Goal: Contribute content: Contribute content

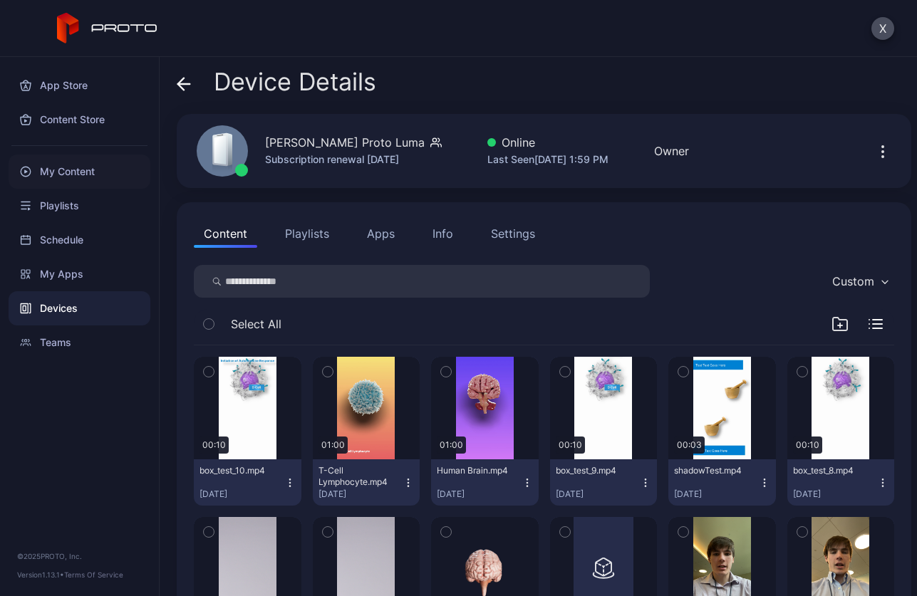
click at [52, 166] on div "My Content" at bounding box center [80, 172] width 142 height 34
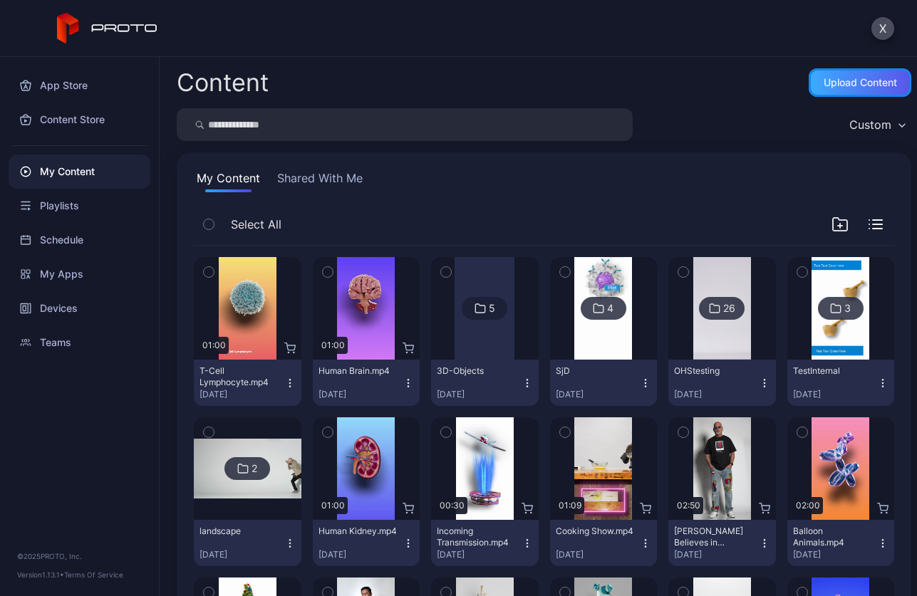
click at [824, 87] on div "Upload Content" at bounding box center [860, 82] width 73 height 11
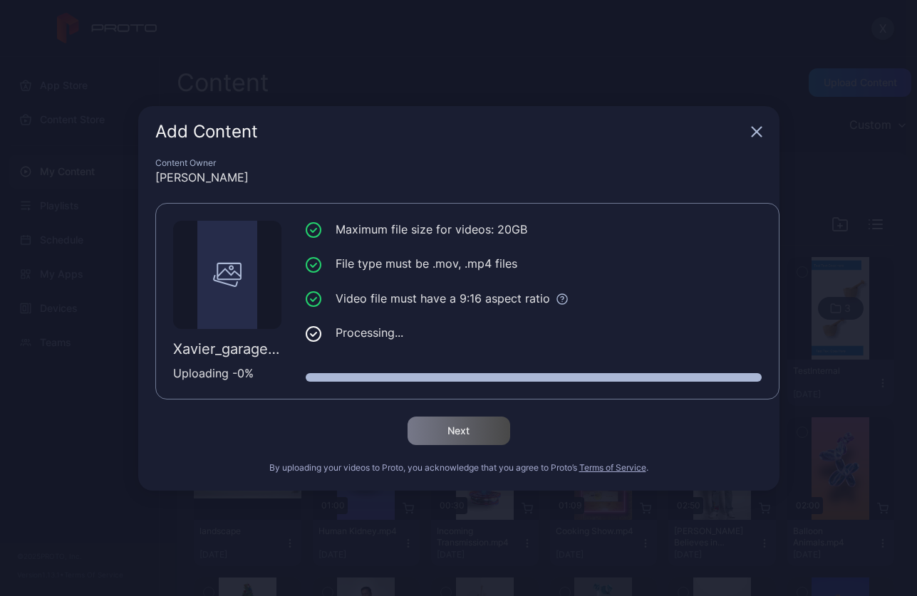
click at [614, 130] on div "Add Content" at bounding box center [450, 131] width 590 height 17
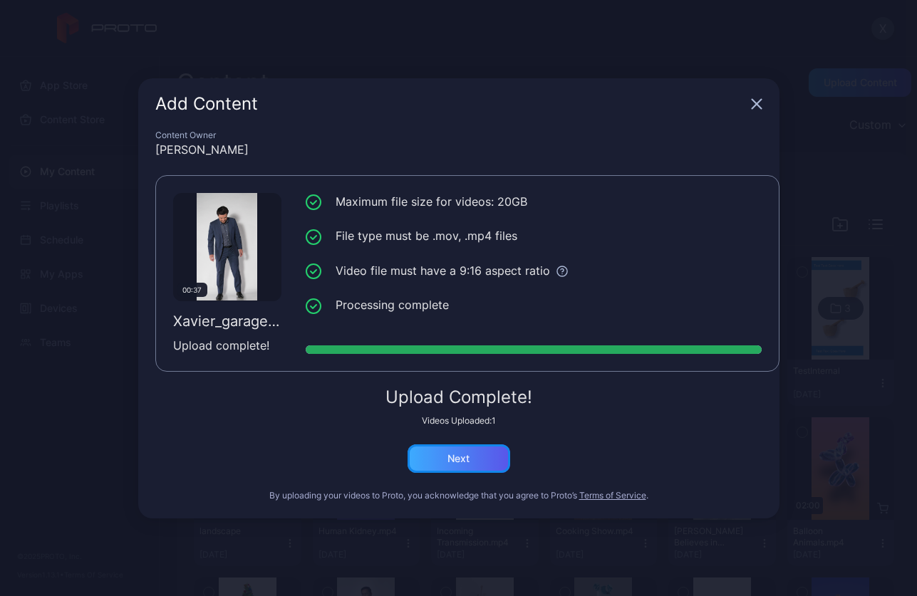
click at [432, 467] on div "Next" at bounding box center [459, 459] width 103 height 28
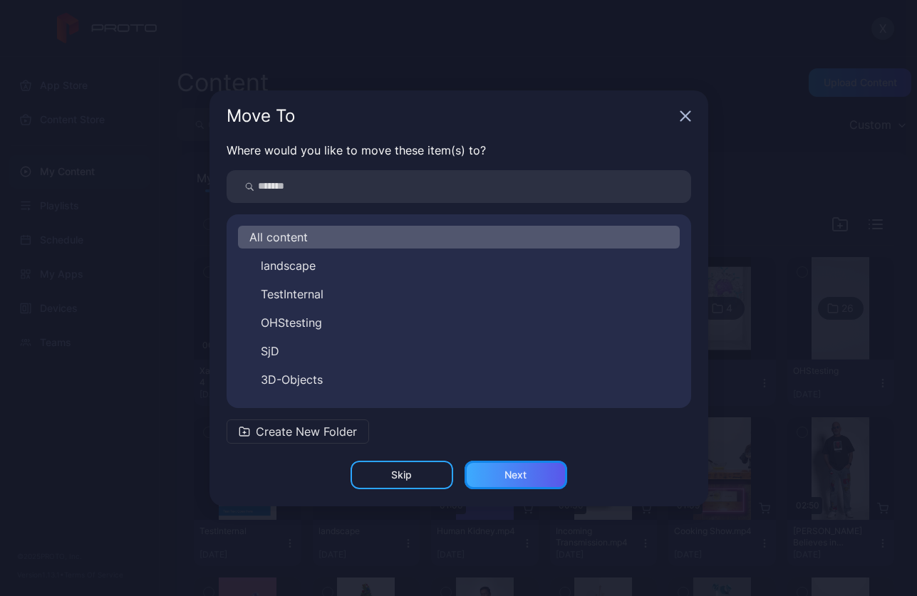
click at [502, 476] on div "Next" at bounding box center [516, 475] width 103 height 28
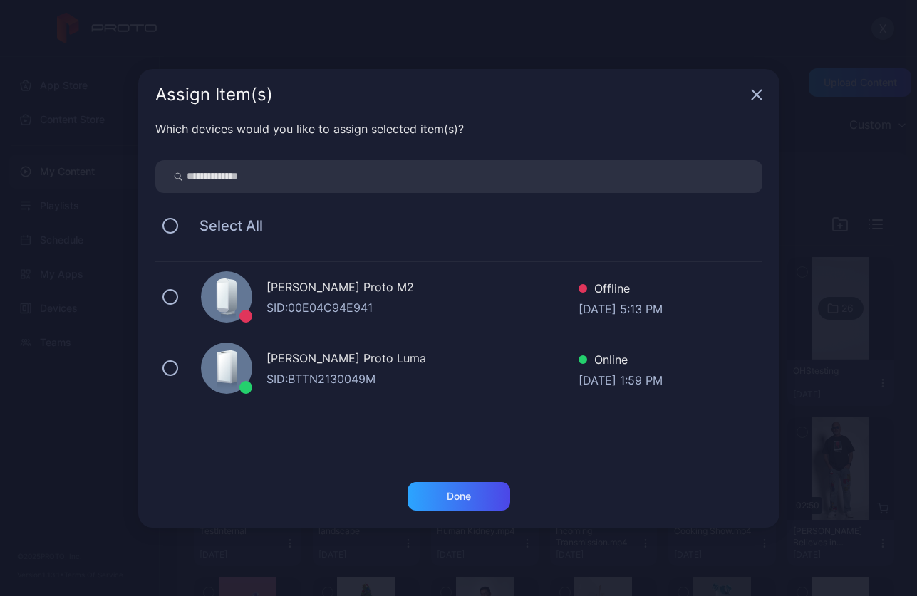
click at [222, 224] on span "Select All" at bounding box center [224, 225] width 78 height 17
click at [169, 230] on button at bounding box center [170, 226] width 16 height 16
click at [443, 497] on div "Done" at bounding box center [459, 496] width 103 height 28
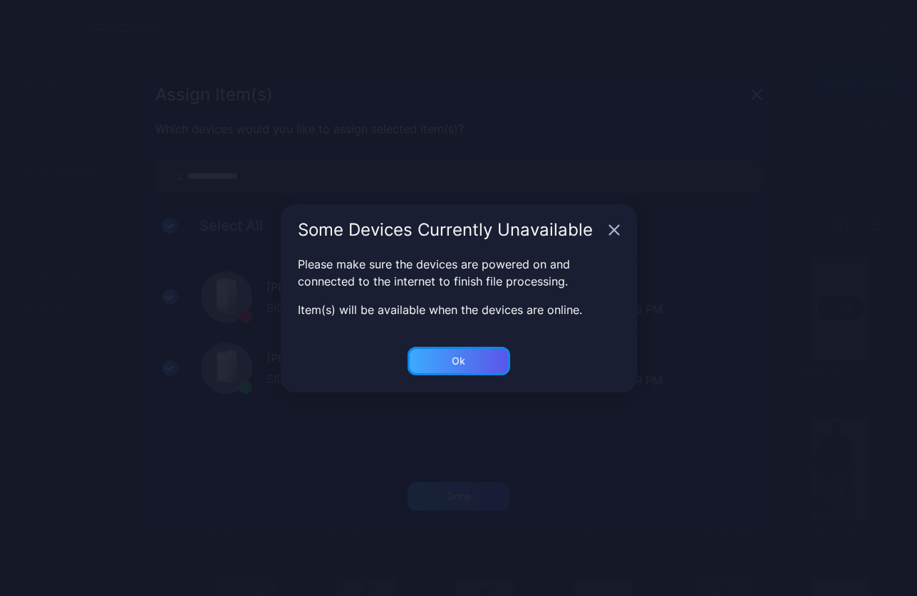
click at [452, 360] on div "Ok" at bounding box center [459, 361] width 14 height 11
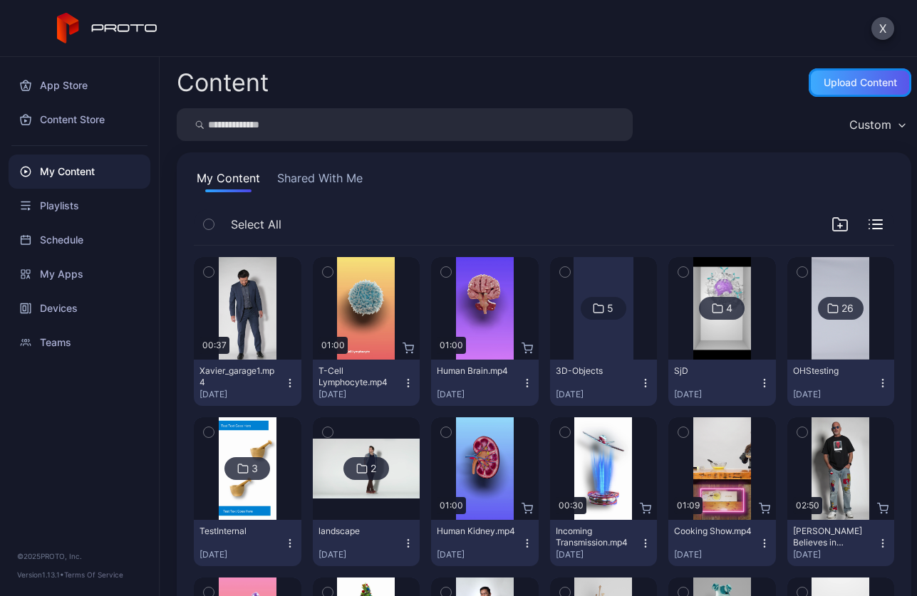
click at [837, 81] on div "Upload Content" at bounding box center [860, 82] width 73 height 11
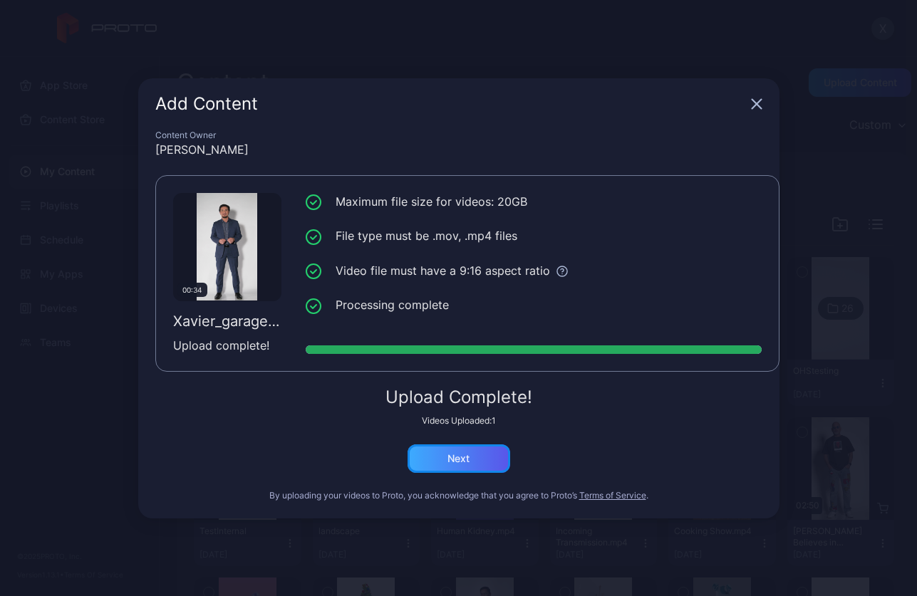
click at [484, 467] on div "Next" at bounding box center [459, 459] width 103 height 28
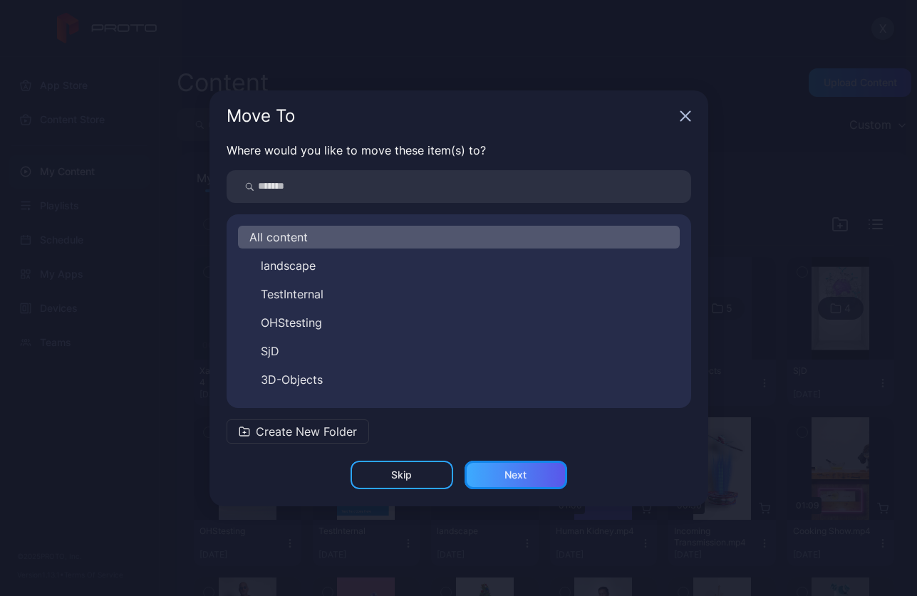
click at [513, 468] on div "Next" at bounding box center [516, 475] width 103 height 28
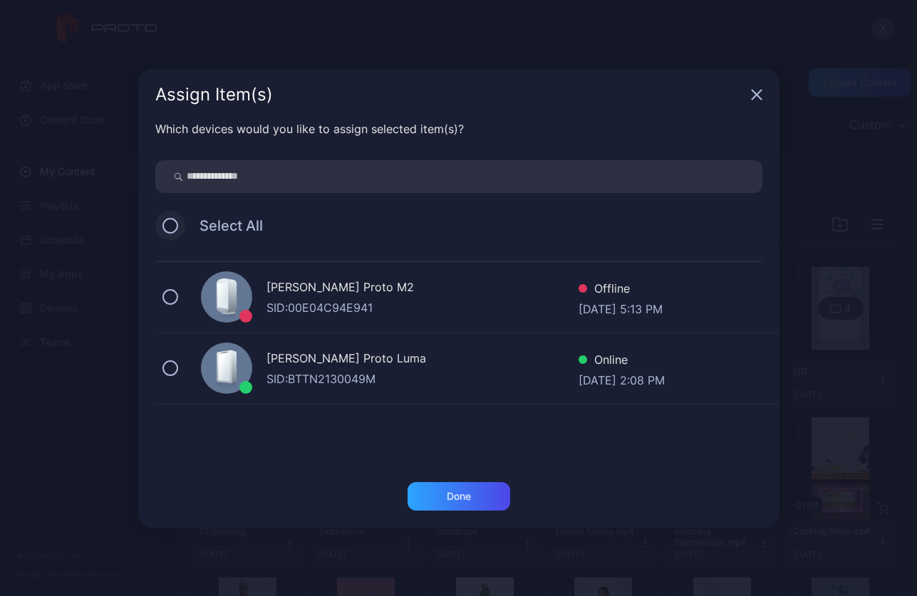
click at [174, 224] on button at bounding box center [170, 226] width 16 height 16
click at [456, 496] on div "Done" at bounding box center [459, 496] width 24 height 11
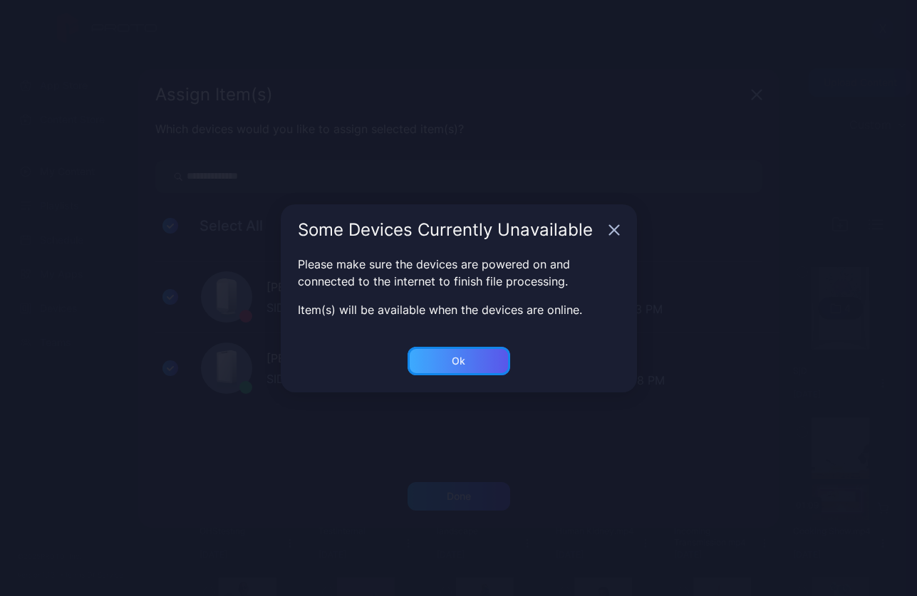
click at [448, 366] on div "Ok" at bounding box center [459, 361] width 103 height 28
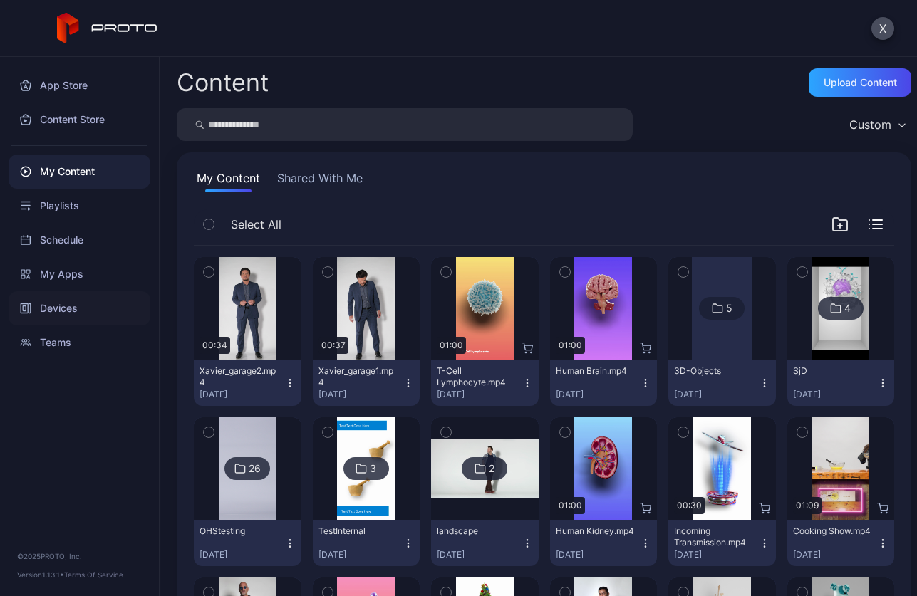
click at [73, 314] on div "Devices" at bounding box center [80, 308] width 142 height 34
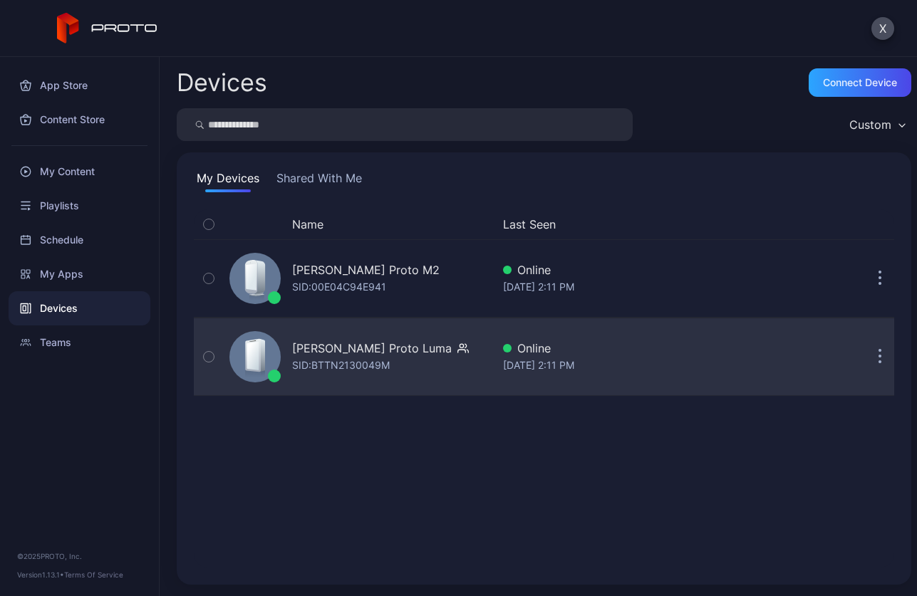
click at [419, 346] on div "[PERSON_NAME] Proto Luma" at bounding box center [372, 348] width 160 height 17
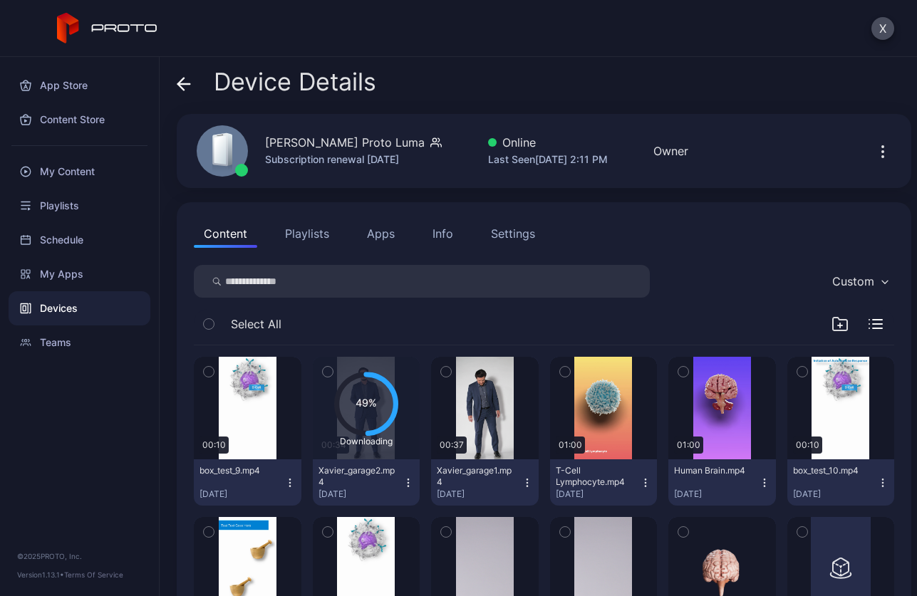
scroll to position [71, 0]
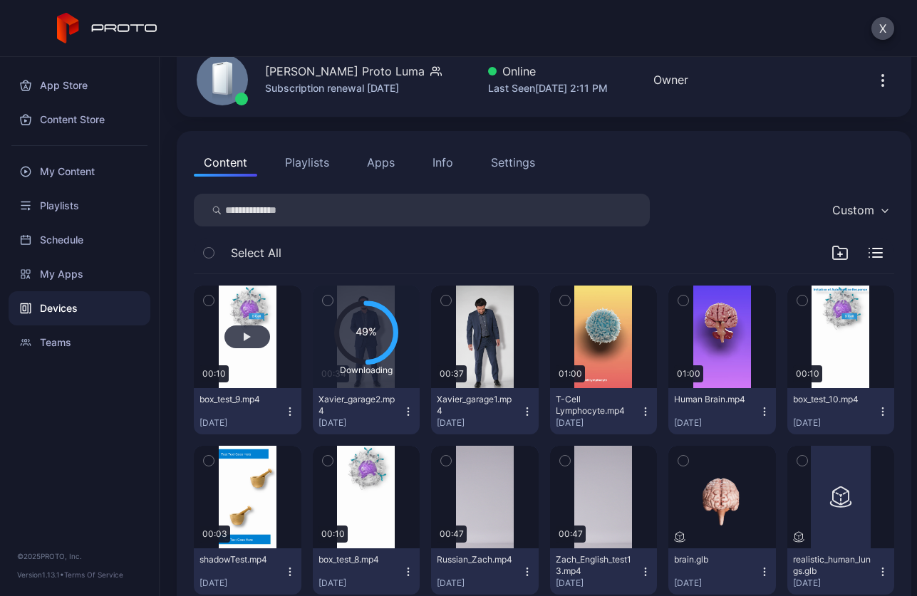
click at [256, 323] on button "button" at bounding box center [248, 337] width 108 height 103
